Goal: Task Accomplishment & Management: Use online tool/utility

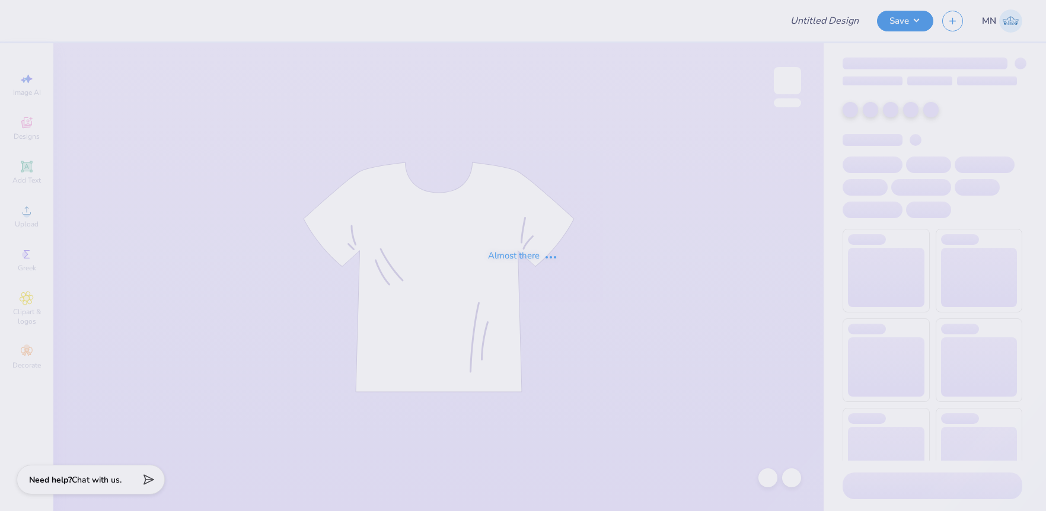
type input "Phi Kappa Chi Football Jerseys"
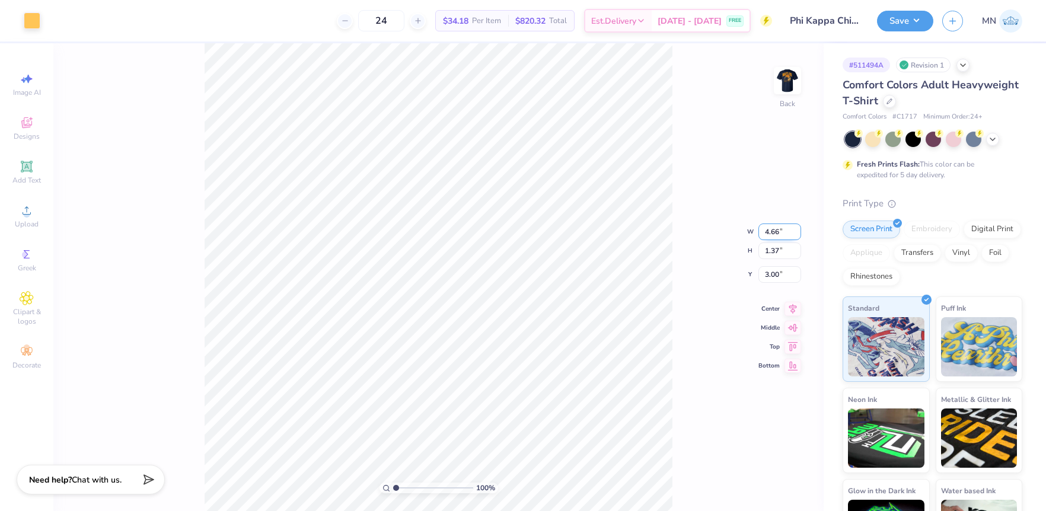
drag, startPoint x: 774, startPoint y: 235, endPoint x: 787, endPoint y: 236, distance: 13.1
click at [774, 235] on input "4.66" at bounding box center [779, 232] width 43 height 17
type input "4.00"
type input "1.18"
drag, startPoint x: 780, startPoint y: 265, endPoint x: 790, endPoint y: 266, distance: 10.1
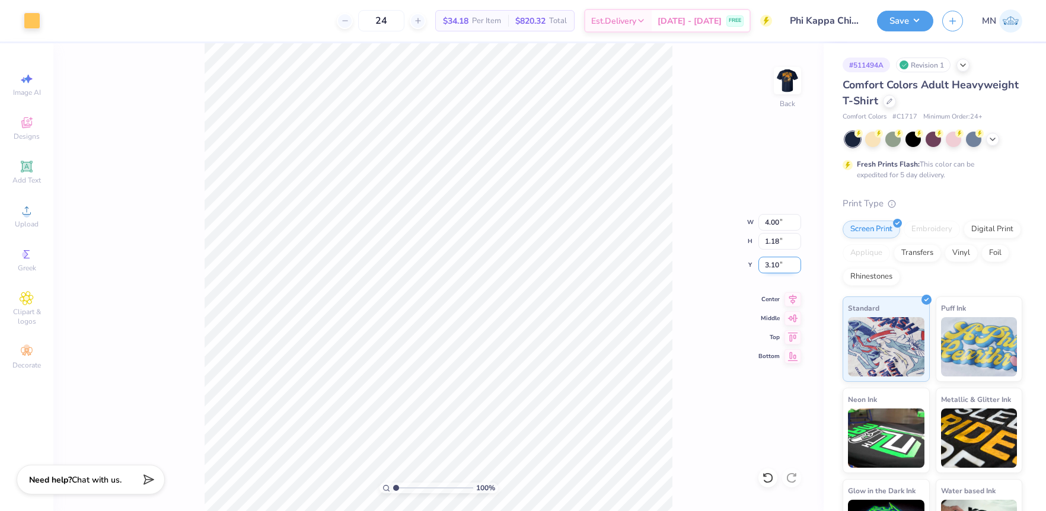
click at [781, 266] on input "3.10" at bounding box center [779, 265] width 43 height 17
type input "3.00"
click at [783, 87] on img at bounding box center [787, 80] width 47 height 47
click at [690, 397] on div "100 % Front" at bounding box center [438, 277] width 770 height 468
click at [904, 25] on button "Save" at bounding box center [905, 19] width 56 height 21
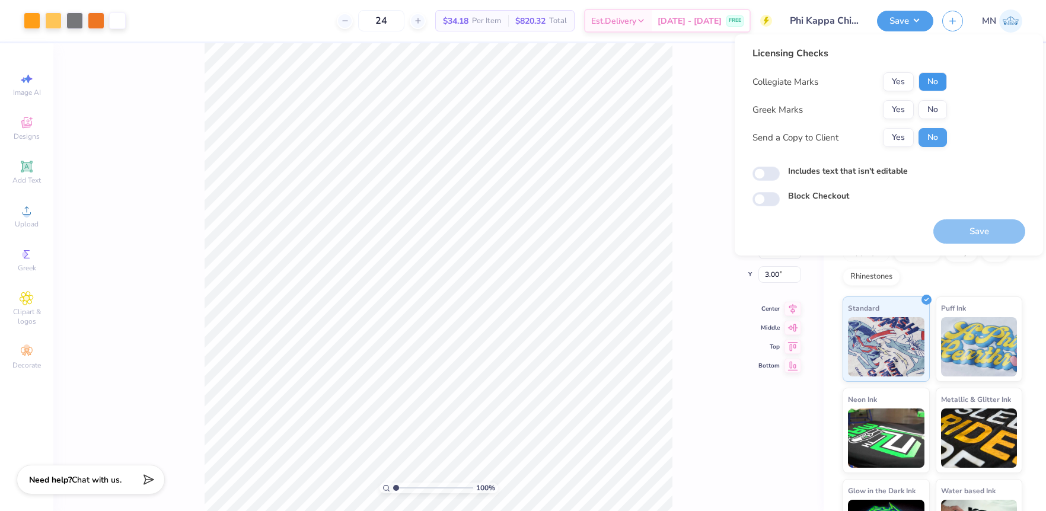
click at [931, 81] on button "No" at bounding box center [932, 81] width 28 height 19
click at [898, 82] on button "Yes" at bounding box center [898, 81] width 31 height 19
click at [899, 108] on button "Yes" at bounding box center [898, 109] width 31 height 19
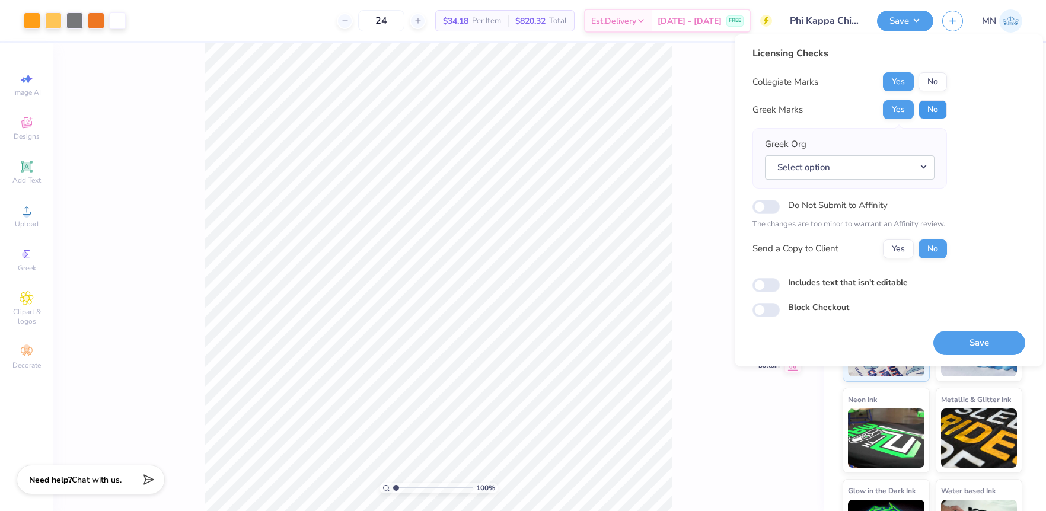
click at [941, 109] on button "No" at bounding box center [932, 109] width 28 height 19
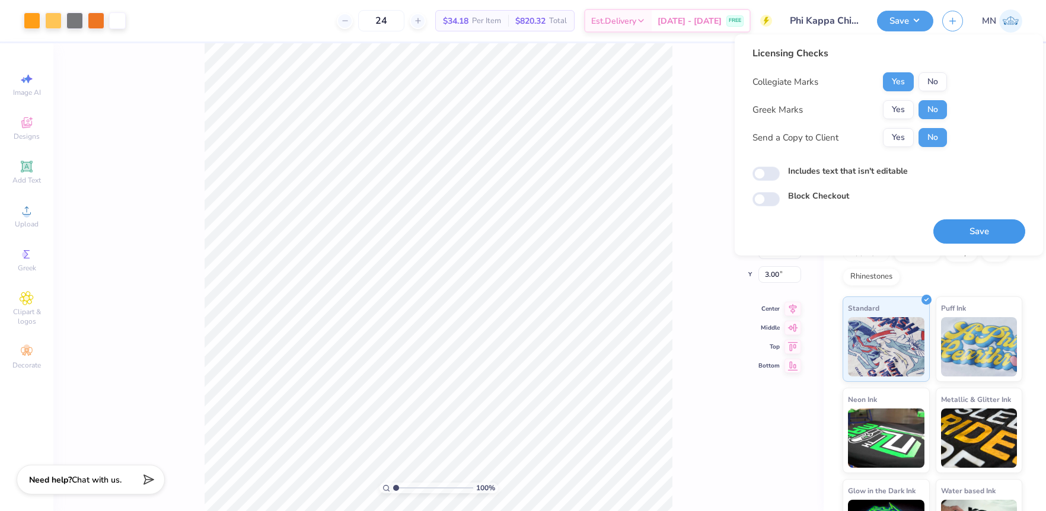
drag, startPoint x: 983, startPoint y: 234, endPoint x: 981, endPoint y: 240, distance: 6.4
click at [982, 234] on button "Save" at bounding box center [979, 231] width 92 height 24
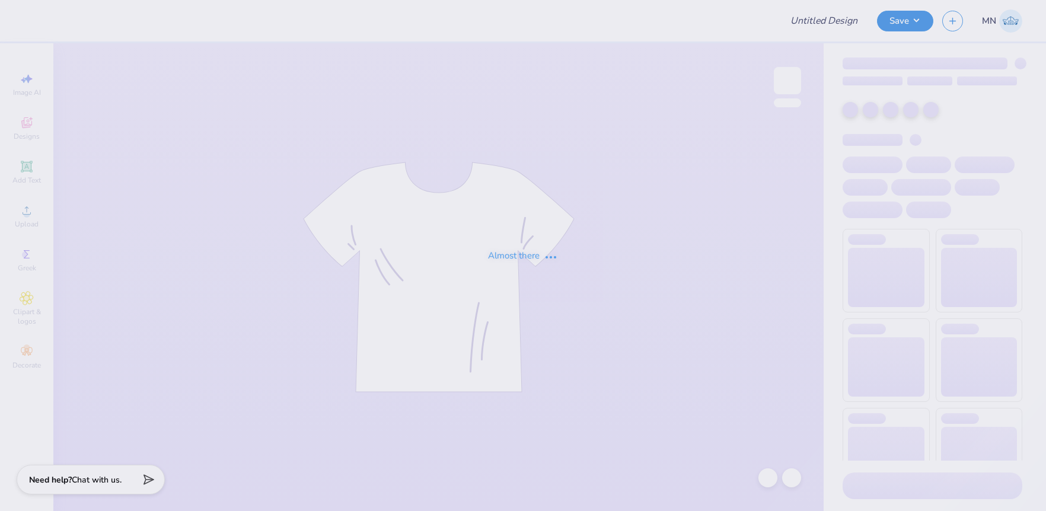
type input "Domain Housing Fair 25"
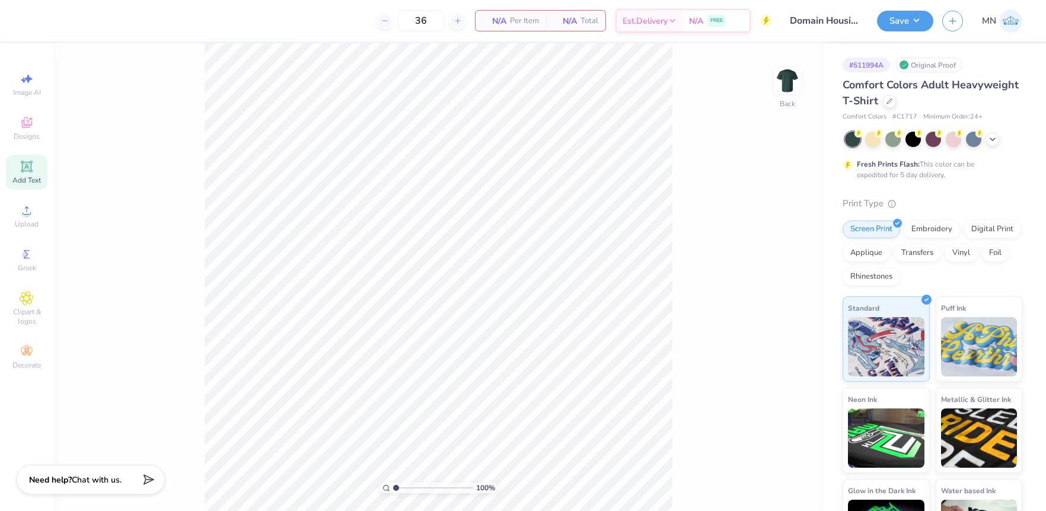
click at [37, 163] on div "Add Text" at bounding box center [27, 172] width 42 height 35
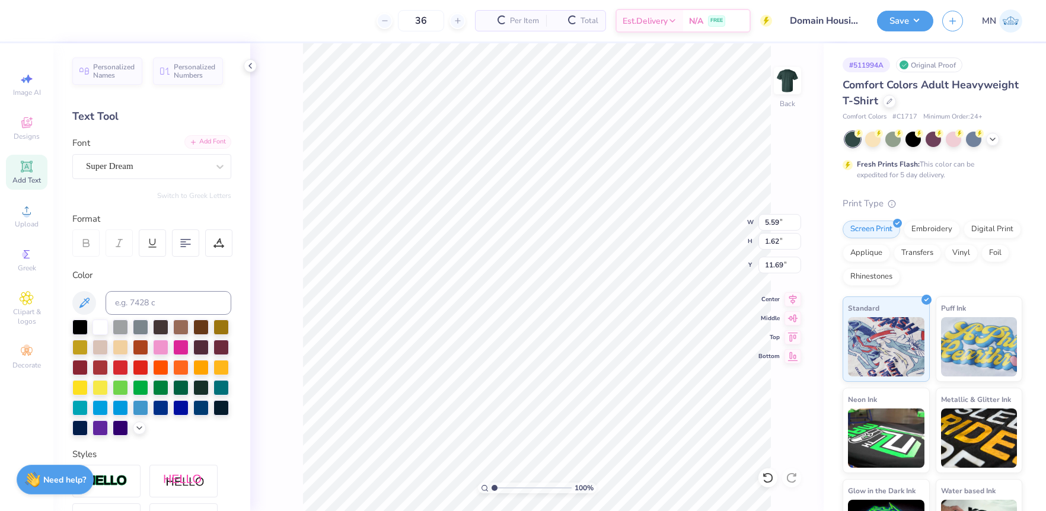
click at [211, 140] on div "Add Font" at bounding box center [207, 142] width 47 height 14
type input "5.84"
type input "1.66"
type input "11.67"
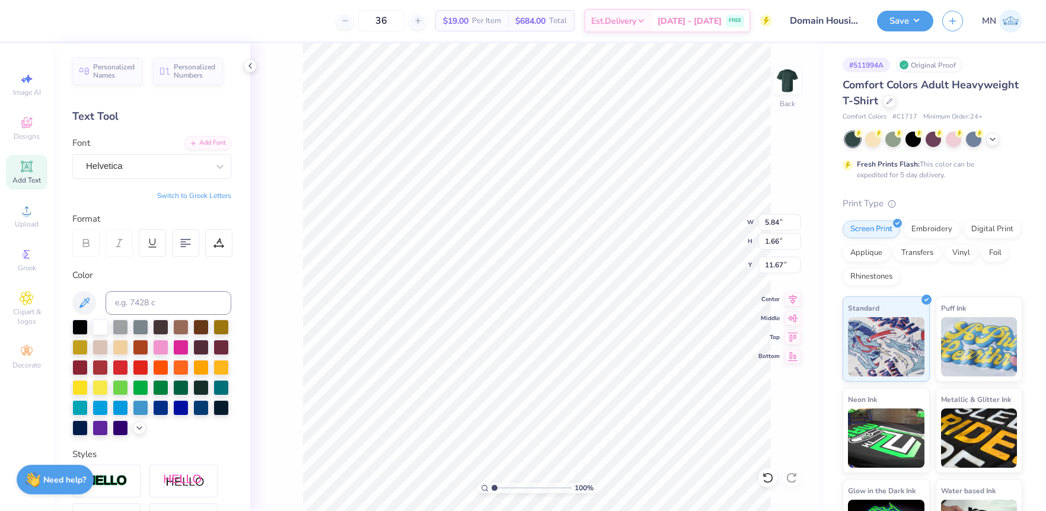
type textarea "THE BEST NEIGHBORS"
type input "7.94"
type input "0.54"
type input "9.18"
click at [579, 289] on li "Duplicate" at bounding box center [593, 288] width 93 height 23
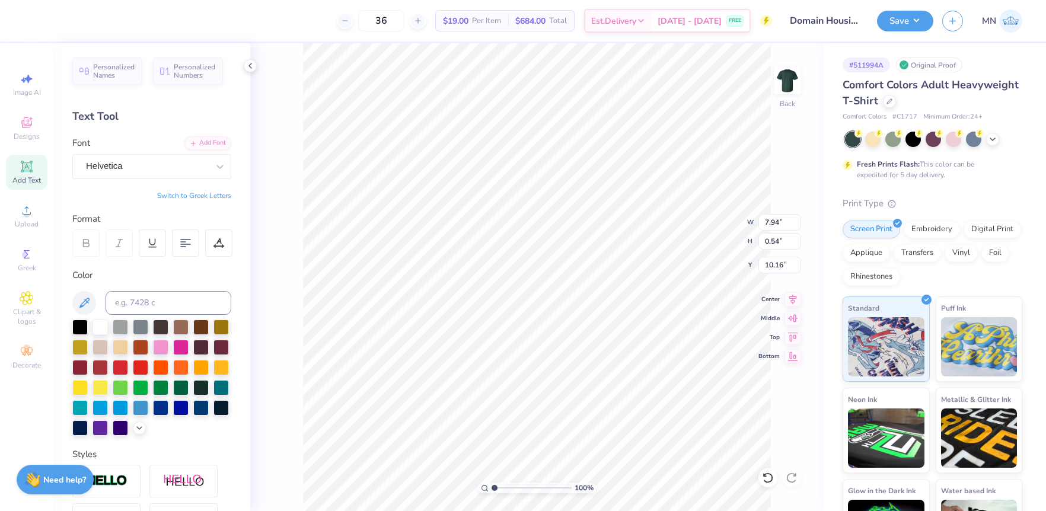
type input "9.95"
type textarea "ARE HERE"
type input "9.91"
click at [538, 372] on li "Group" at bounding box center [544, 380] width 93 height 23
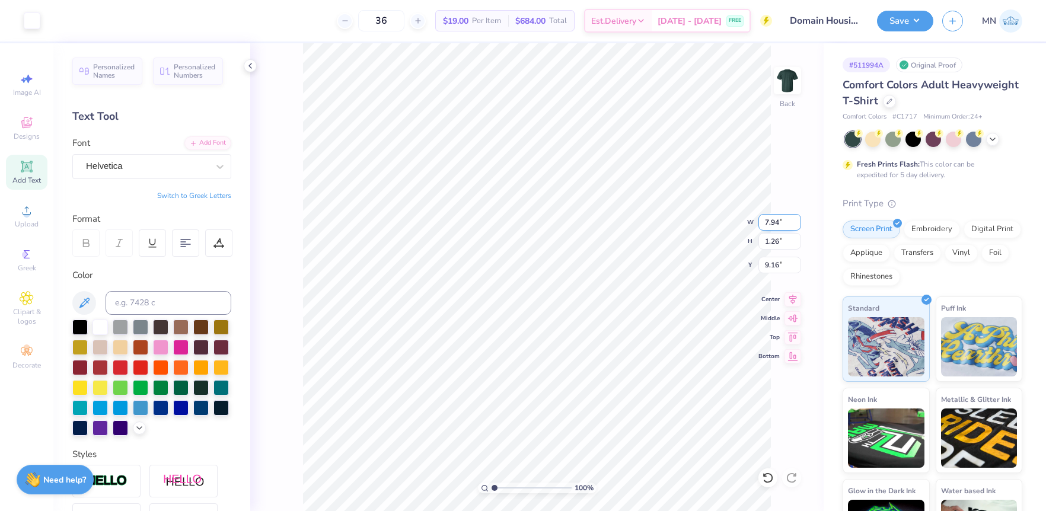
click at [777, 224] on input "7.94" at bounding box center [779, 222] width 43 height 17
type input "4.00"
type input "0.63"
type input "9.48"
click at [769, 260] on input "9.65" at bounding box center [779, 265] width 43 height 17
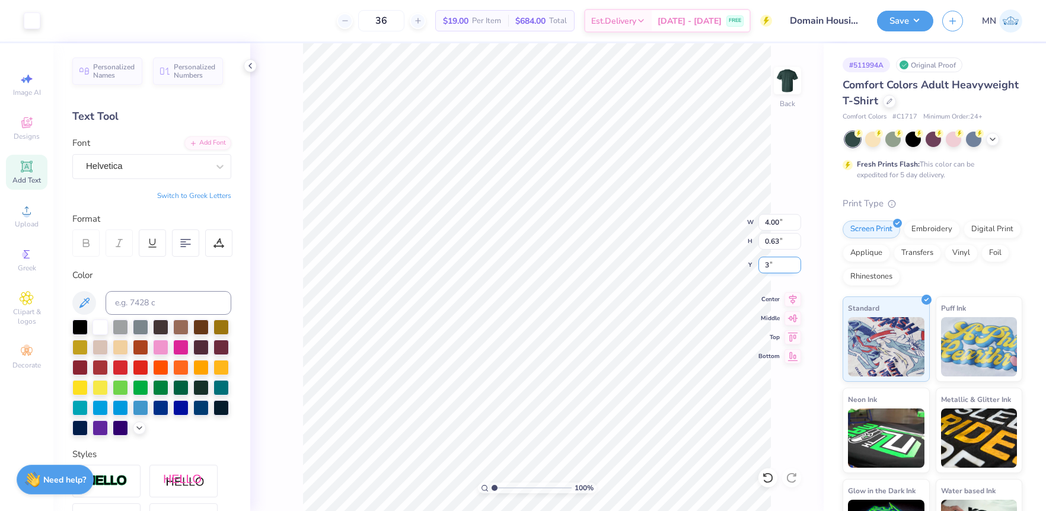
type input "3.00"
click at [774, 83] on img at bounding box center [787, 80] width 47 height 47
click at [28, 208] on icon at bounding box center [27, 210] width 14 height 14
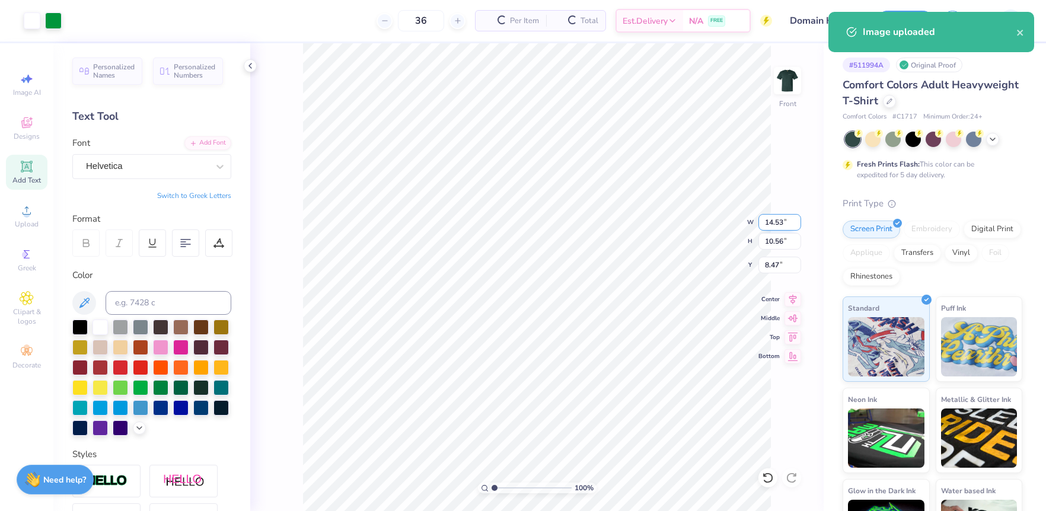
click at [771, 226] on input "14.53" at bounding box center [779, 222] width 43 height 17
type input "12.00"
type input "8.72"
click at [779, 263] on input "9.39" at bounding box center [779, 265] width 43 height 17
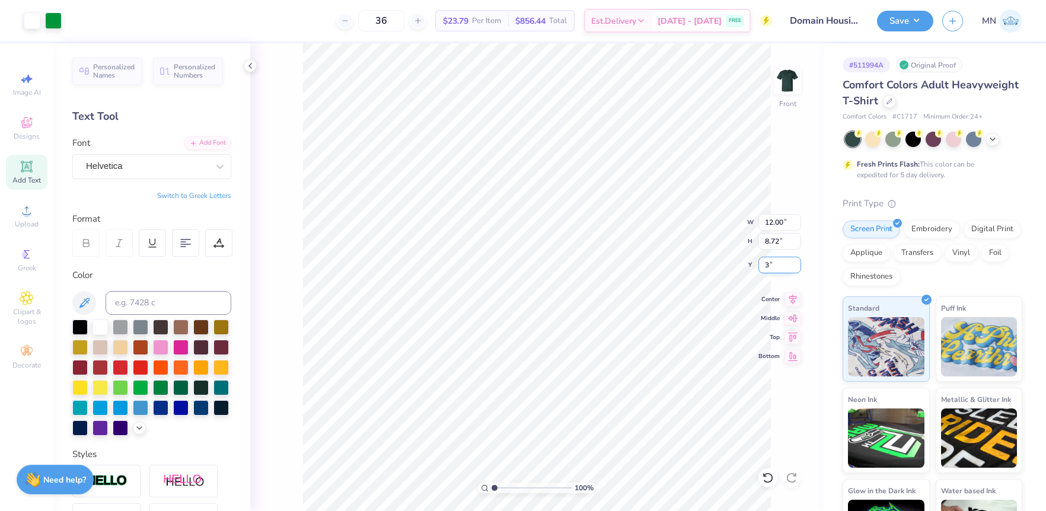
type input "3.00"
click at [23, 165] on icon at bounding box center [26, 166] width 9 height 9
type input "5.69"
type input "1.65"
type input "12.93"
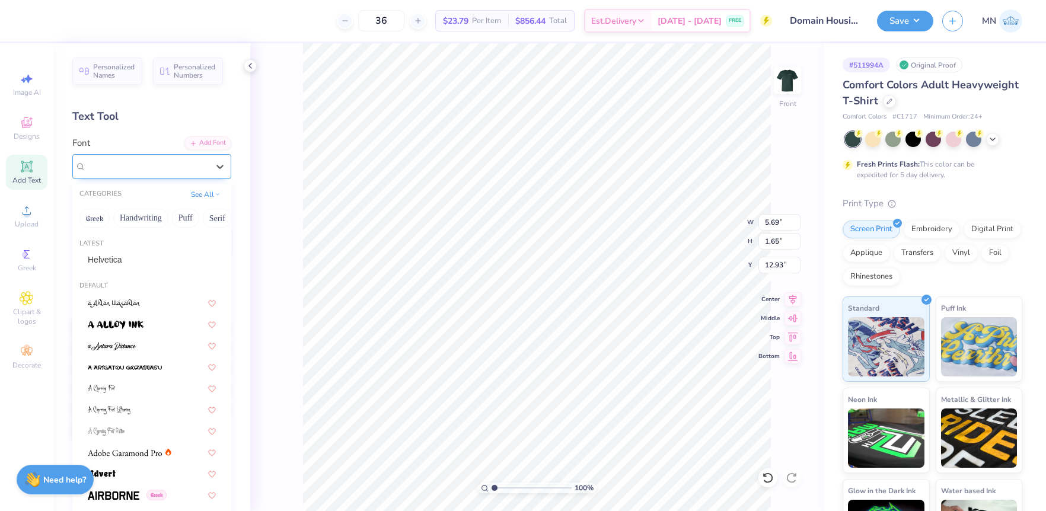
click at [149, 163] on div "Super Dream" at bounding box center [147, 166] width 125 height 18
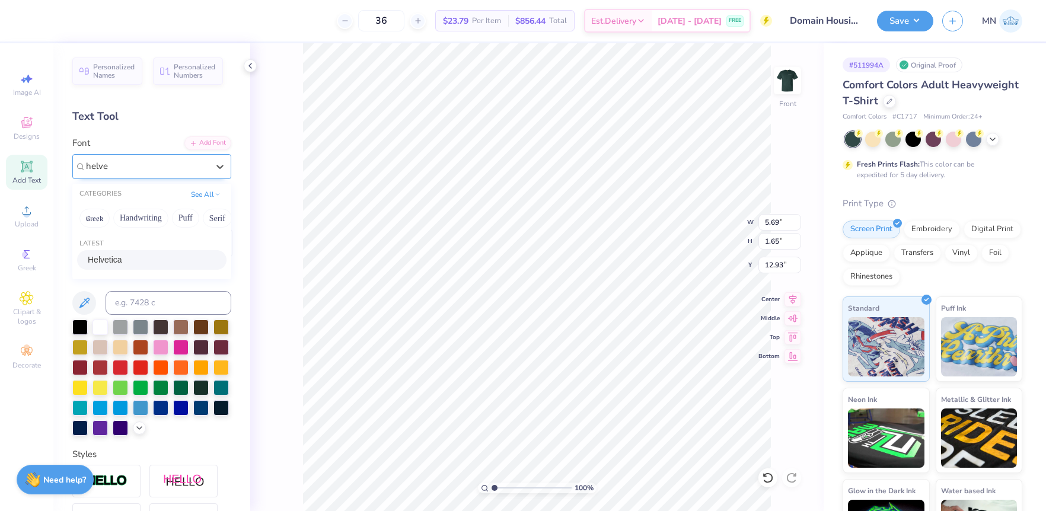
type input "helve"
type input "5.94"
type input "1.69"
type input "12.91"
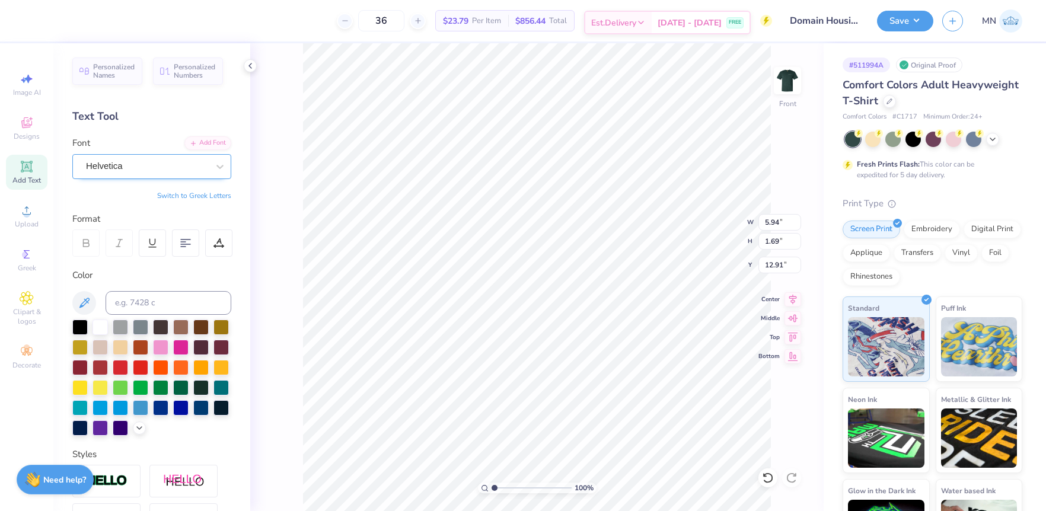
type textarea "THE NEIGHBORHOOD YOU KNOW"
click at [772, 224] on input "14.53" at bounding box center [779, 222] width 43 height 17
type input "10.00"
type input "0.46"
type input "13.52"
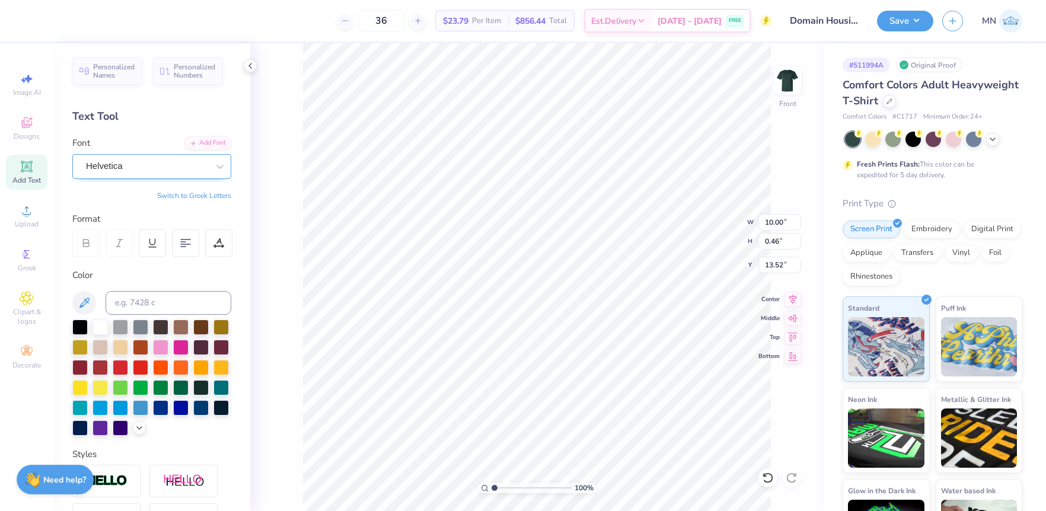
type input "9.75"
type input "0.45"
type textarea "THE NEIGHBORHOOD YOU KNOW. THE LIFESTYLE YOU LOVE."
click at [776, 221] on input "14.53" at bounding box center [779, 222] width 43 height 17
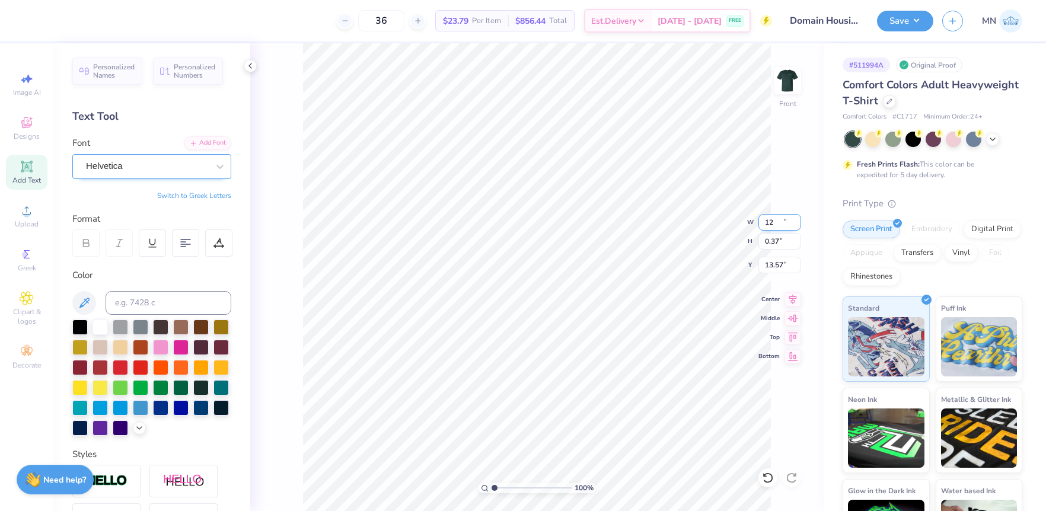
type input "12.00"
type input "0.30"
type input "13.60"
click at [599, 296] on li "Duplicate" at bounding box center [607, 288] width 93 height 23
type input "13.10"
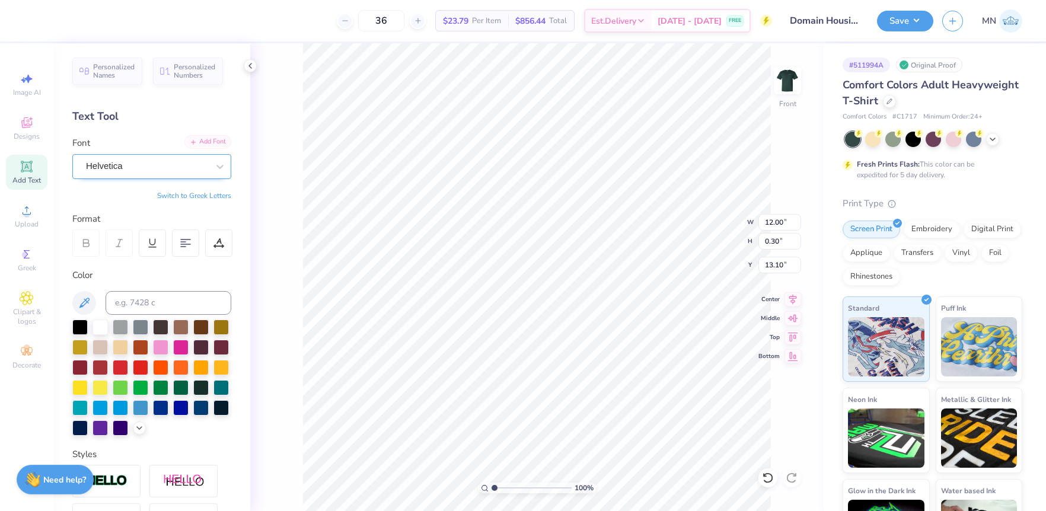
click at [194, 148] on div "Add Font" at bounding box center [207, 142] width 47 height 14
drag, startPoint x: 84, startPoint y: 248, endPoint x: 158, endPoint y: 187, distance: 96.9
click at [86, 247] on div at bounding box center [85, 242] width 27 height 27
click at [196, 146] on div "Add Font" at bounding box center [207, 142] width 47 height 14
click at [206, 146] on div "Add Font" at bounding box center [207, 142] width 47 height 14
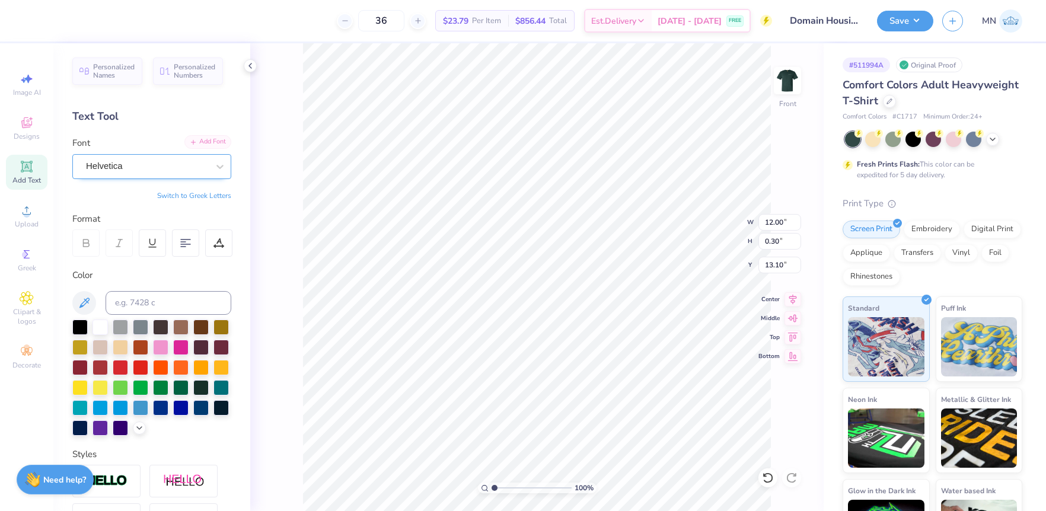
click at [202, 139] on div "Add Font" at bounding box center [207, 142] width 47 height 14
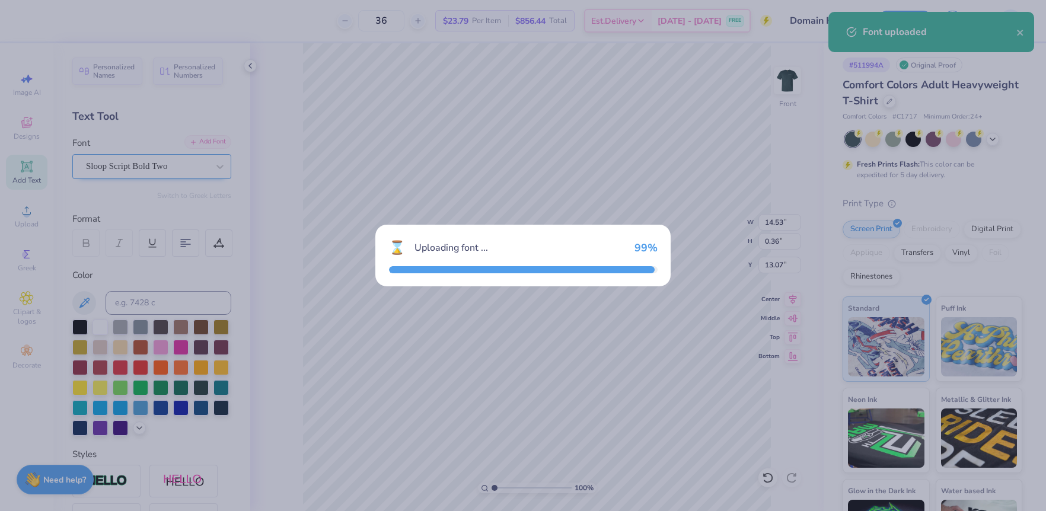
type input "14.53"
type input "0.36"
type input "13.07"
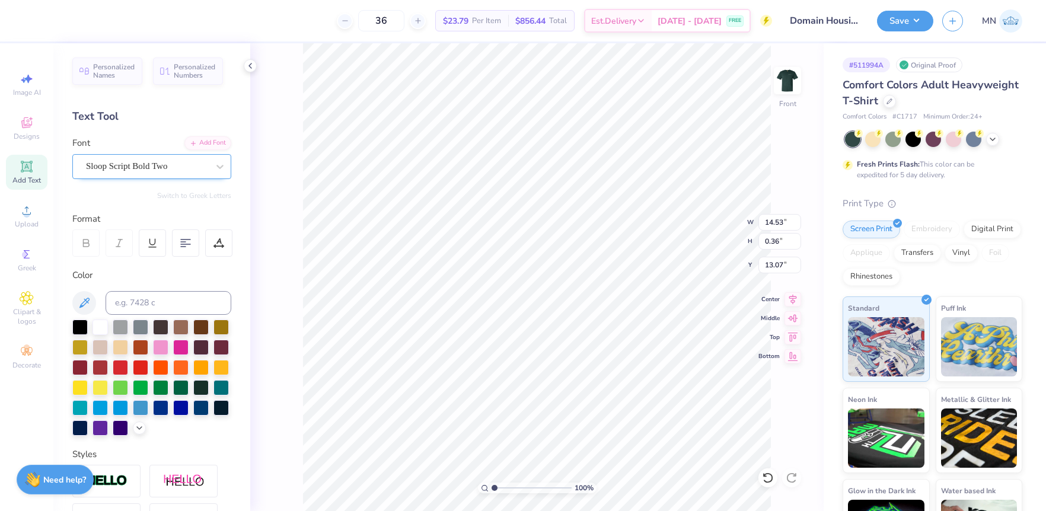
scroll to position [0, 3]
type textarea "Stay in the Club"
type input "7.06"
type input "1.08"
type input "13.21"
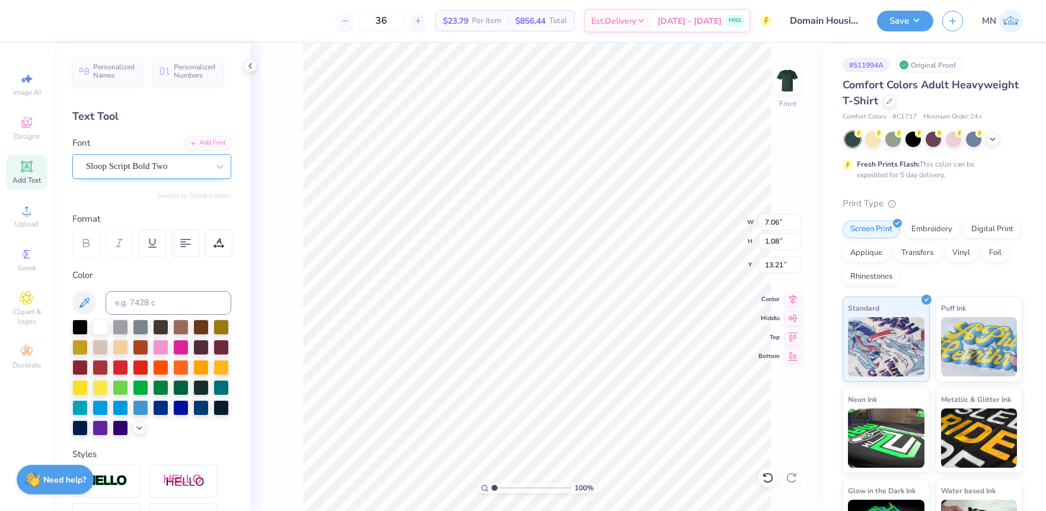
type input "9.81"
type input "1.50"
type input "13.00"
type input "9.03"
type input "1.38"
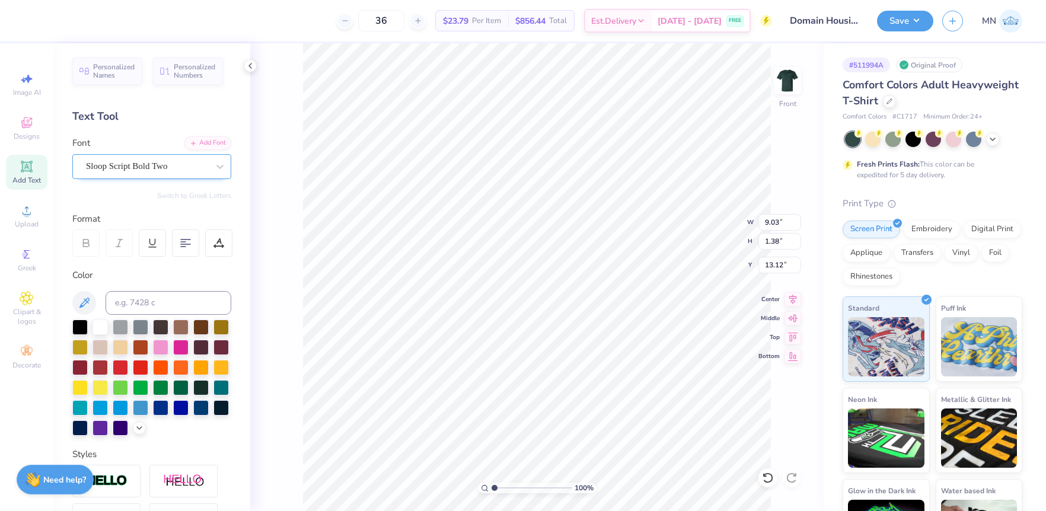
type input "13.06"
type input "12.00"
type input "0.30"
click at [588, 290] on li "Duplicate" at bounding box center [605, 288] width 93 height 23
type input "15.09"
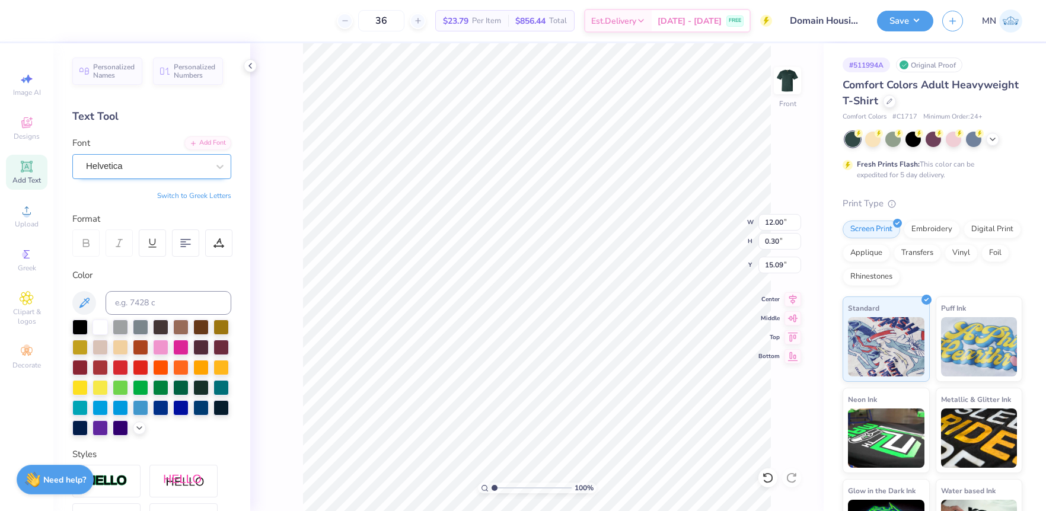
scroll to position [0, 2]
type textarea "SINCE 2025"
type input "4.80"
type input "0.67"
type input "14.67"
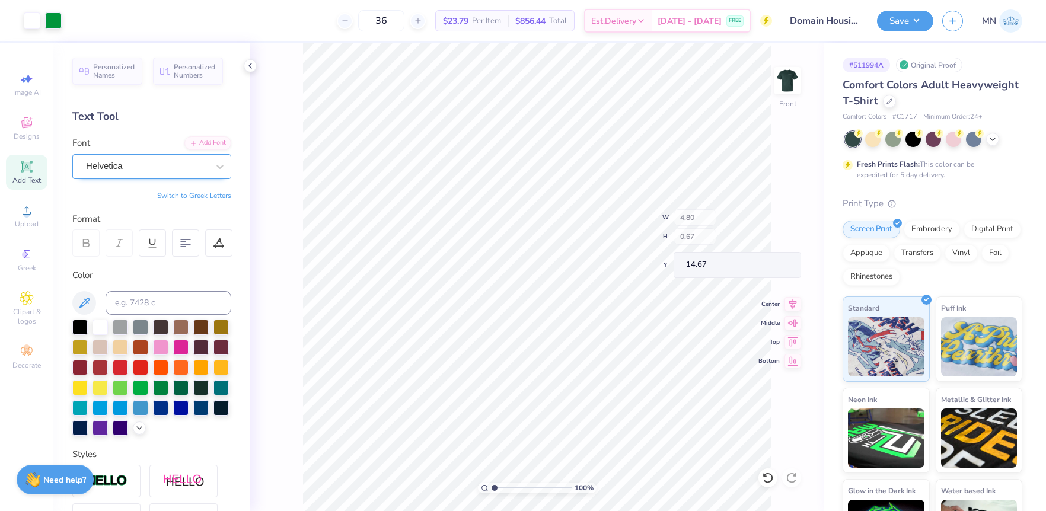
type input "2.60"
type input "0.36"
type input "14.98"
type input "14.70"
type input "10.03"
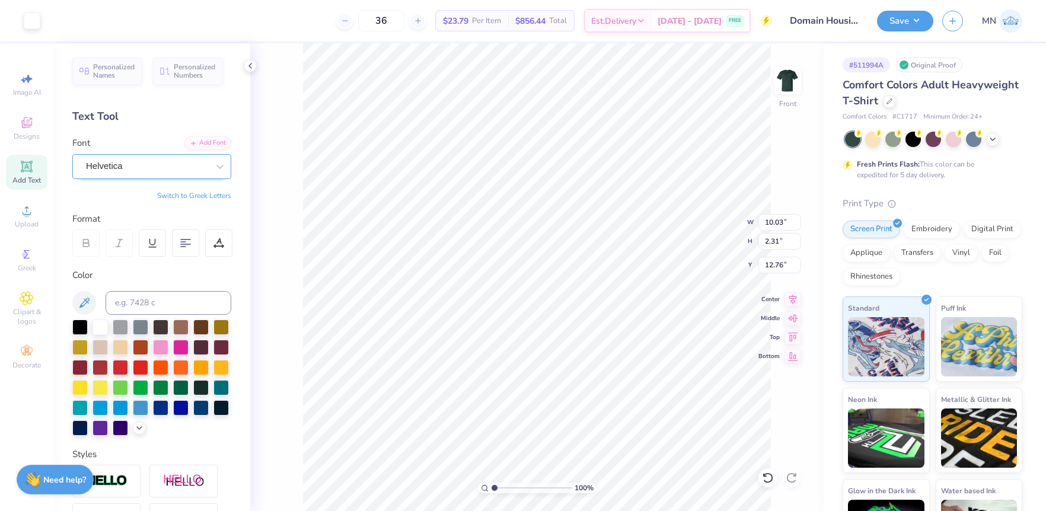
type input "2.31"
type input "12.20"
click at [589, 374] on li "Group" at bounding box center [593, 380] width 93 height 23
click at [785, 79] on img at bounding box center [787, 80] width 47 height 47
type input "3.27"
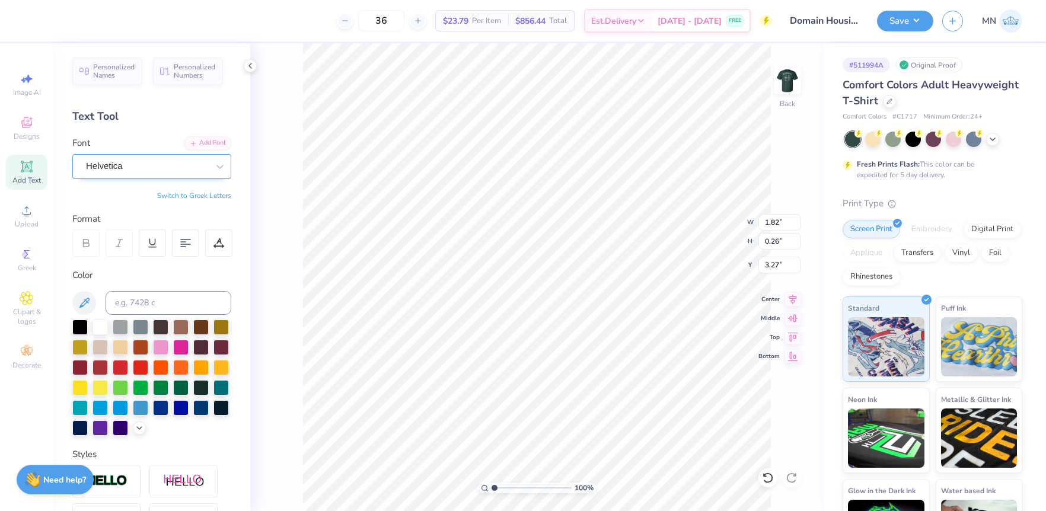
type textarea "ARE HERE."
type input "3.7"
drag, startPoint x: 512, startPoint y: 489, endPoint x: 518, endPoint y: 483, distance: 8.4
click at [516, 487] on input "range" at bounding box center [532, 488] width 80 height 11
type input "3.39"
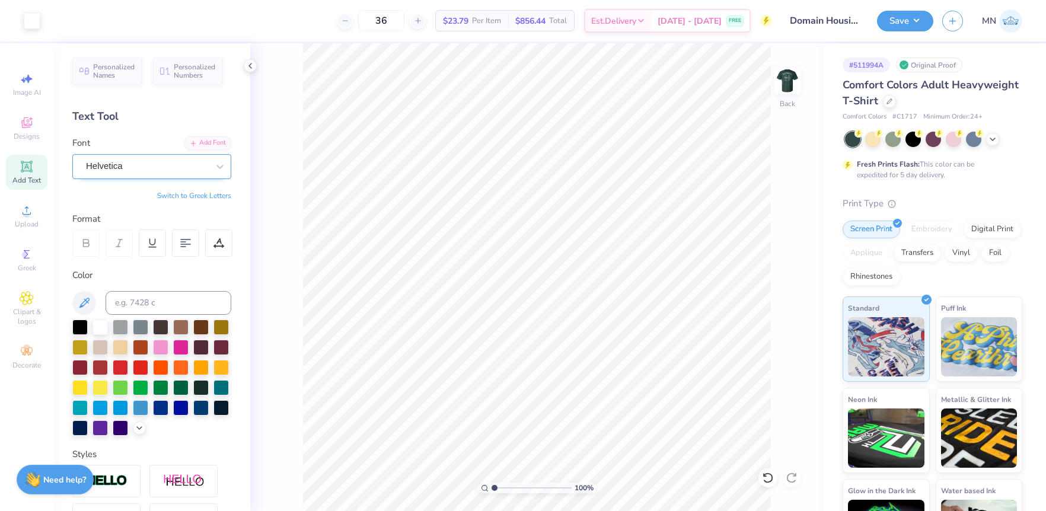
type input "1"
click at [474, 483] on div "100 %" at bounding box center [537, 277] width 468 height 468
click at [600, 350] on li "Group" at bounding box center [619, 346] width 93 height 23
click at [907, 21] on button "Save" at bounding box center [905, 19] width 56 height 21
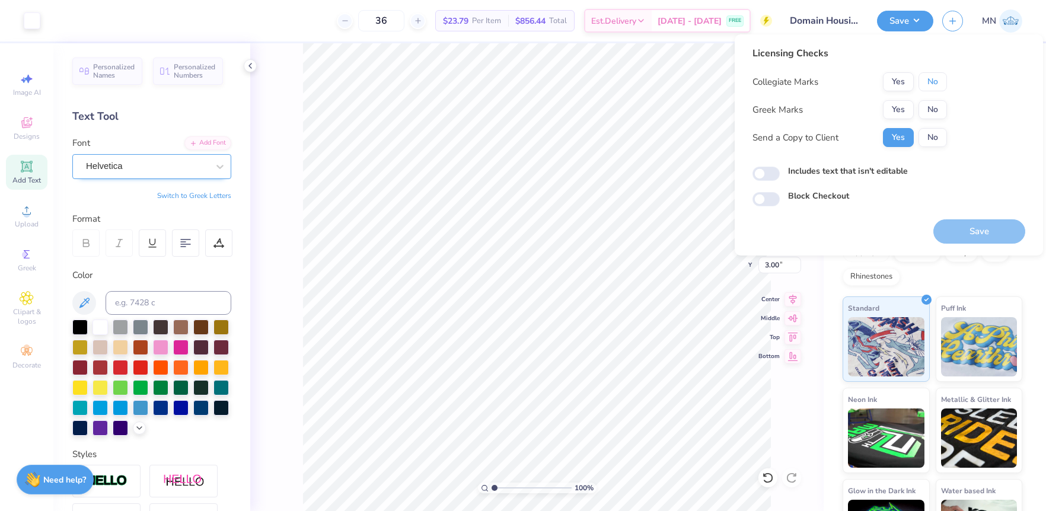
drag, startPoint x: 931, startPoint y: 84, endPoint x: 931, endPoint y: 94, distance: 10.7
click at [931, 85] on button "No" at bounding box center [932, 81] width 28 height 19
click at [933, 106] on button "No" at bounding box center [932, 109] width 28 height 19
click at [988, 243] on button "Save" at bounding box center [979, 231] width 92 height 24
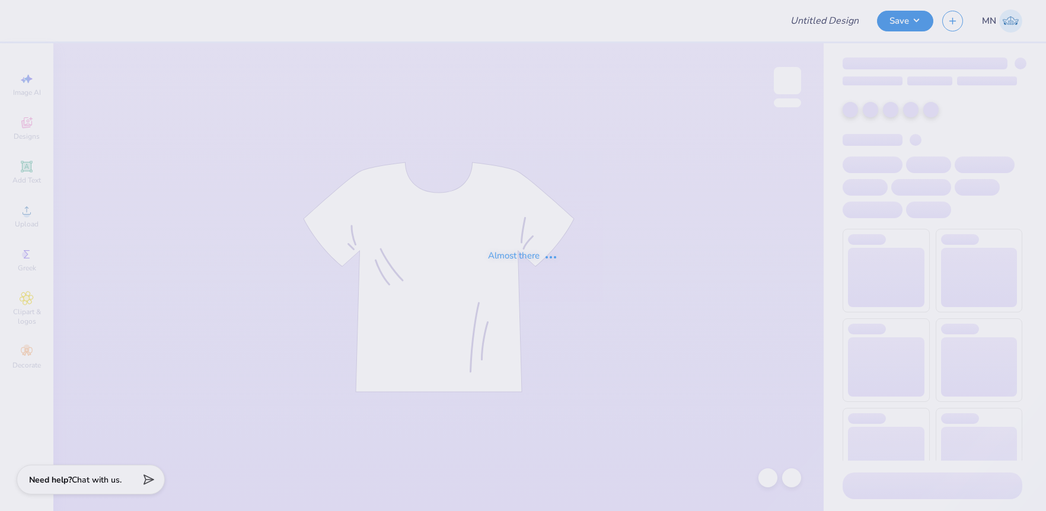
type input "AXO Clemson Gameday Merch"
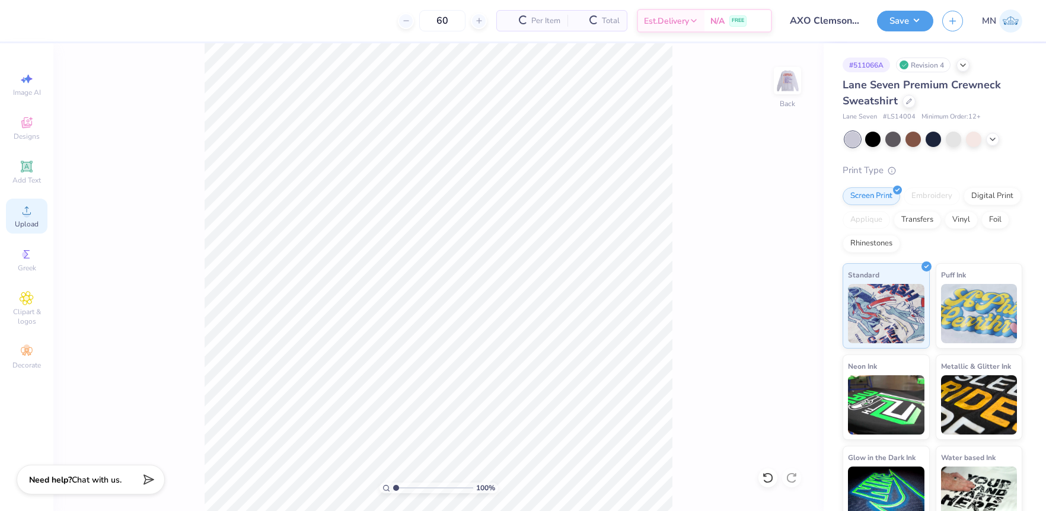
click at [13, 214] on div "Upload" at bounding box center [27, 216] width 42 height 35
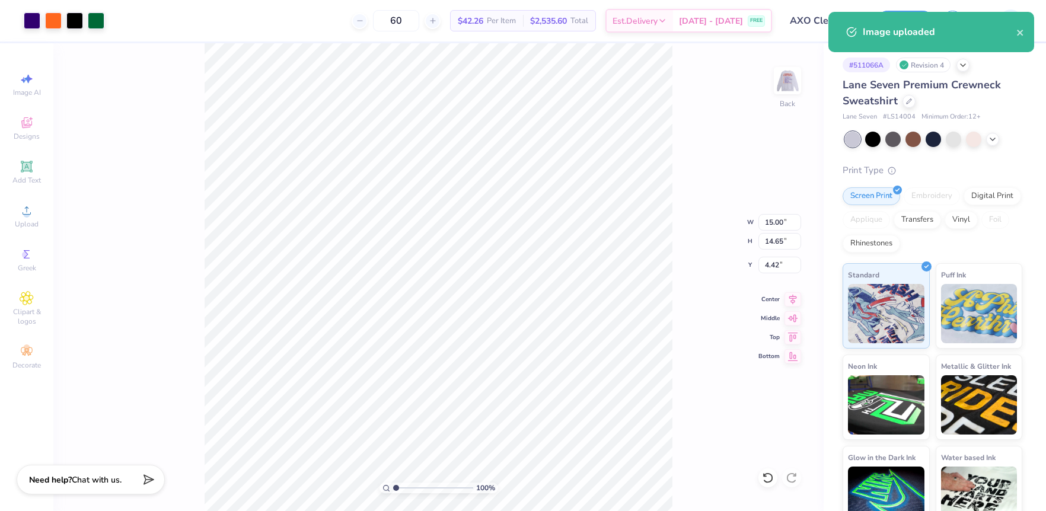
click at [687, 116] on div "100 % Back W 15.00 15.00 " H 14.65 14.65 " Y 4.42 4.42 " Center Middle Top Bott…" at bounding box center [438, 277] width 770 height 468
click at [776, 226] on input "15.00" at bounding box center [779, 222] width 43 height 17
type input "12.00"
type input "11.72"
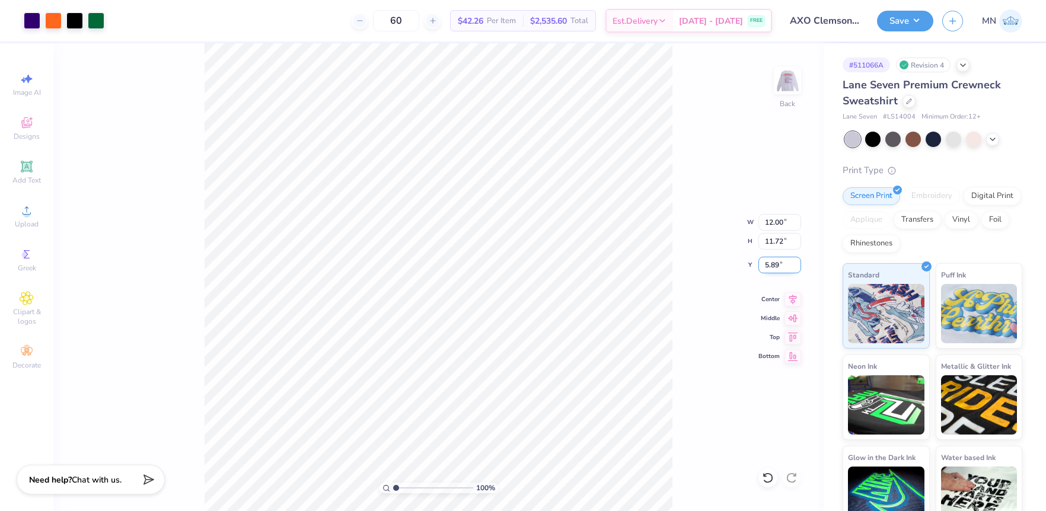
click at [776, 263] on input "5.89" at bounding box center [779, 265] width 43 height 17
type input "1.00"
click at [771, 269] on input "0.99" at bounding box center [779, 265] width 43 height 17
type input "3.00"
drag, startPoint x: 897, startPoint y: 23, endPoint x: 902, endPoint y: 33, distance: 10.9
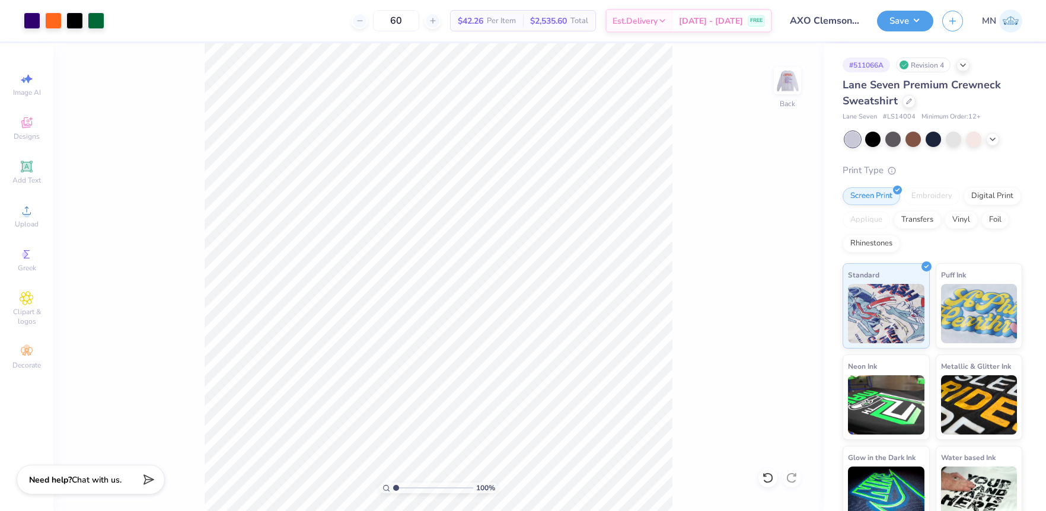
click at [897, 24] on button "Save" at bounding box center [905, 21] width 56 height 21
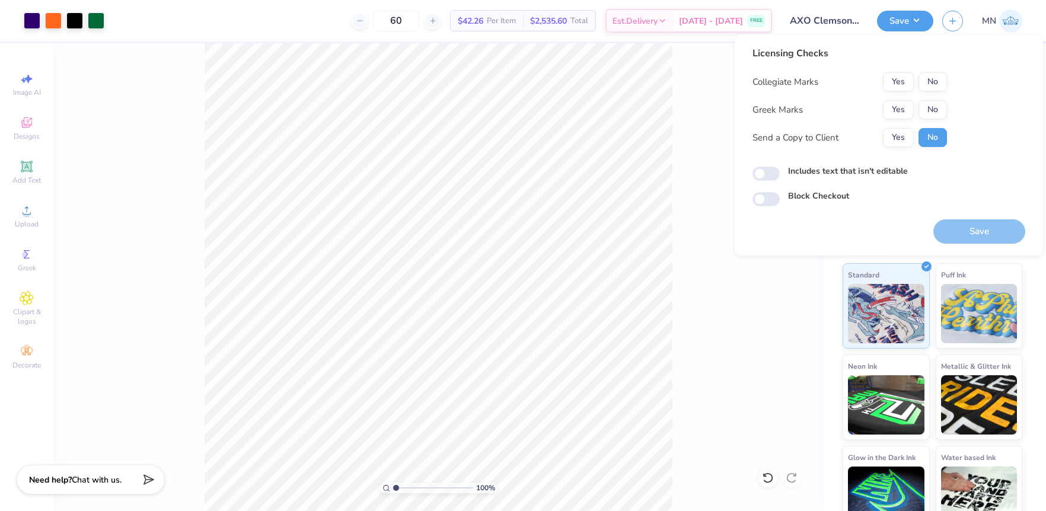
click at [934, 71] on div "Licensing Checks Collegiate Marks Yes No Greek Marks Yes No Send a Copy to Clie…" at bounding box center [849, 101] width 194 height 110
click at [932, 78] on button "No" at bounding box center [932, 81] width 28 height 19
drag, startPoint x: 893, startPoint y: 107, endPoint x: 897, endPoint y: 119, distance: 12.9
click at [894, 109] on button "Yes" at bounding box center [898, 109] width 31 height 19
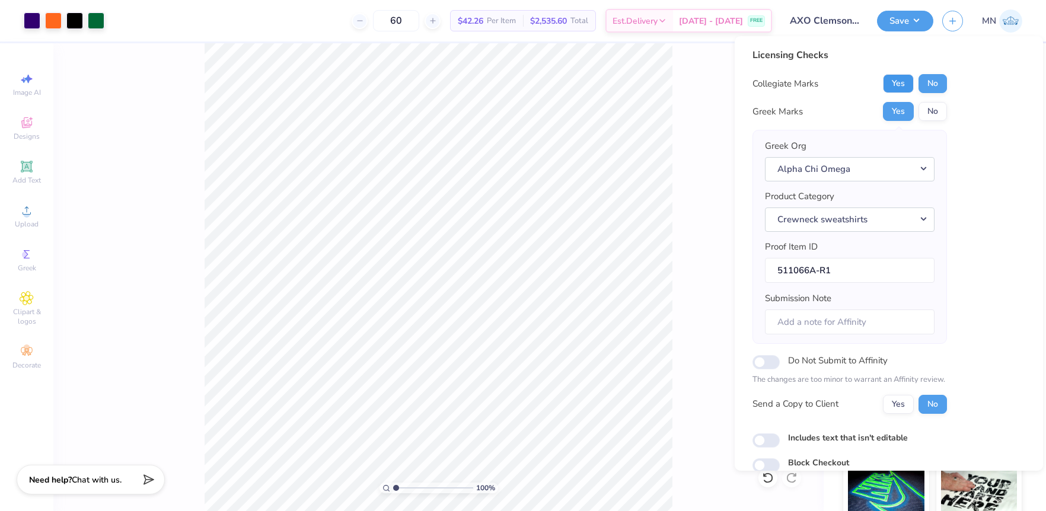
click at [894, 84] on button "Yes" at bounding box center [898, 83] width 31 height 19
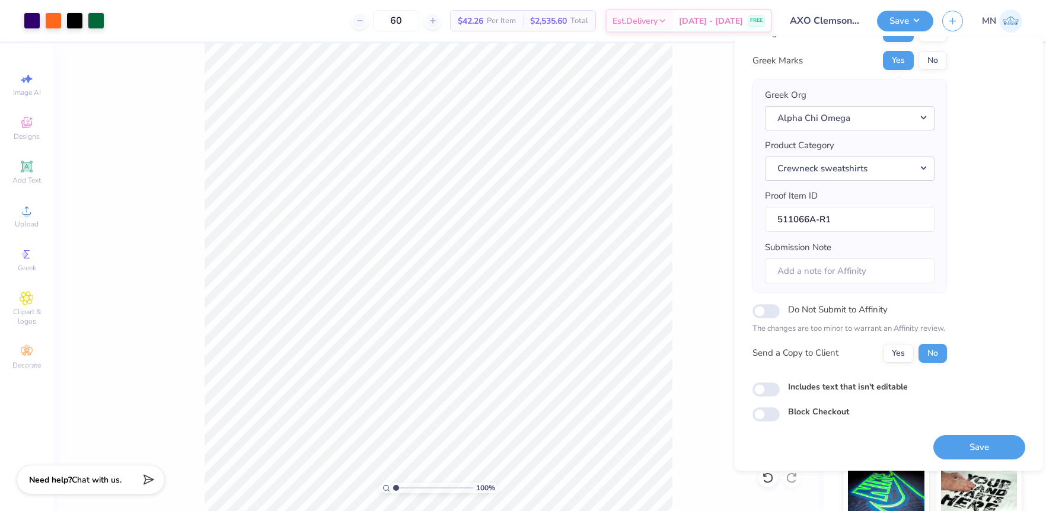
click at [985, 443] on button "Save" at bounding box center [979, 447] width 92 height 24
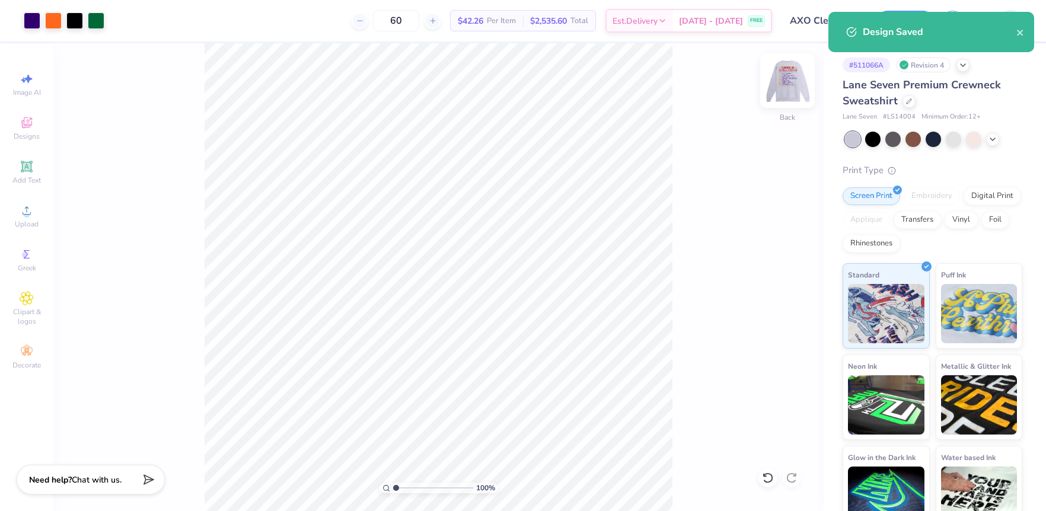
click at [783, 76] on img at bounding box center [787, 80] width 47 height 47
